Goal: Task Accomplishment & Management: Manage account settings

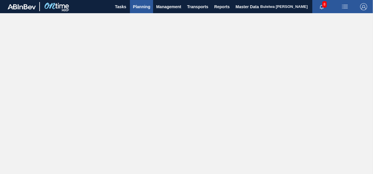
click at [142, 5] on span "Planning" at bounding box center [141, 6] width 17 height 7
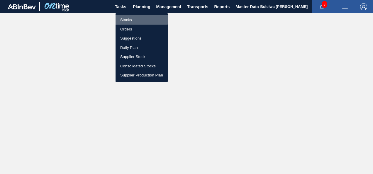
click at [124, 19] on li "Stocks" at bounding box center [142, 19] width 52 height 9
click at [124, 20] on li "Stocks" at bounding box center [142, 19] width 52 height 9
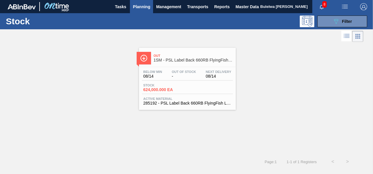
click at [198, 84] on div "Stock 624,000.000 EA" at bounding box center [187, 89] width 91 height 11
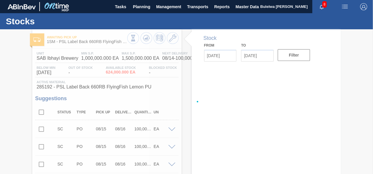
type input "[DATE]"
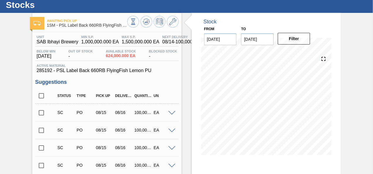
scroll to position [29, 0]
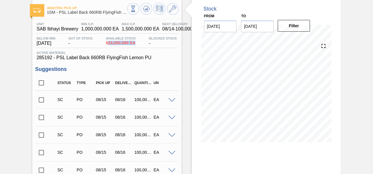
drag, startPoint x: 108, startPoint y: 43, endPoint x: 136, endPoint y: 43, distance: 27.3
click at [136, 43] on span "624,000.000 EA" at bounding box center [121, 43] width 30 height 4
drag, startPoint x: 136, startPoint y: 43, endPoint x: 142, endPoint y: 45, distance: 6.6
click at [142, 45] on div "Below Min [DATE] Out Of Stock - Available Stock 624,000.000 EA Blocked Stock -" at bounding box center [107, 42] width 144 height 11
drag, startPoint x: 135, startPoint y: 100, endPoint x: 149, endPoint y: 100, distance: 14.1
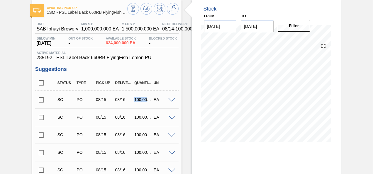
click at [149, 100] on div "100,000.000" at bounding box center [143, 99] width 21 height 5
click at [41, 100] on input "checkbox" at bounding box center [41, 100] width 12 height 12
checkbox input "true"
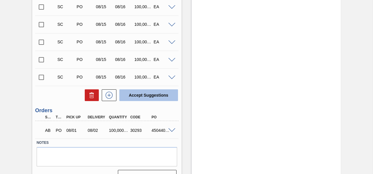
scroll to position [188, 0]
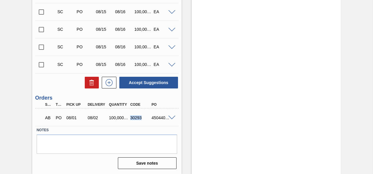
drag, startPoint x: 130, startPoint y: 118, endPoint x: 141, endPoint y: 118, distance: 10.9
click at [141, 118] on div "30293" at bounding box center [140, 118] width 23 height 5
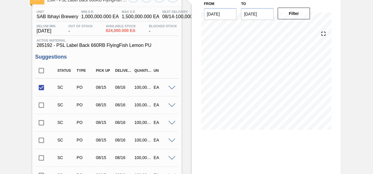
scroll to position [0, 0]
